Goal: Navigation & Orientation: Find specific page/section

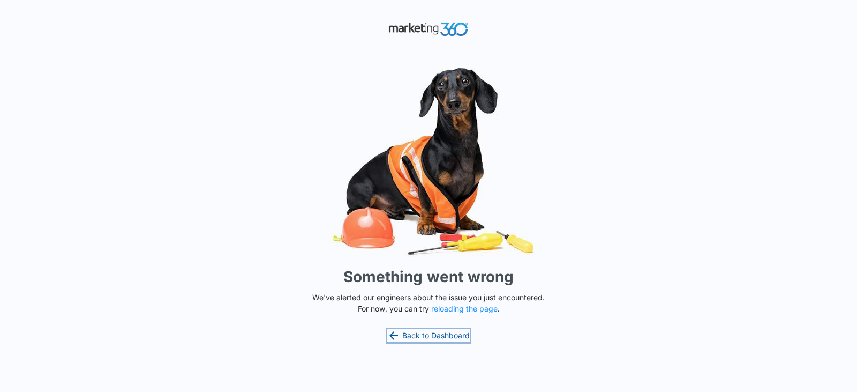
click at [438, 338] on link "Back to Dashboard" at bounding box center [428, 335] width 83 height 13
click at [436, 331] on link "Back to Dashboard" at bounding box center [428, 335] width 83 height 13
click at [446, 333] on link "Back to Dashboard" at bounding box center [428, 335] width 83 height 13
